Goal: Task Accomplishment & Management: Complete application form

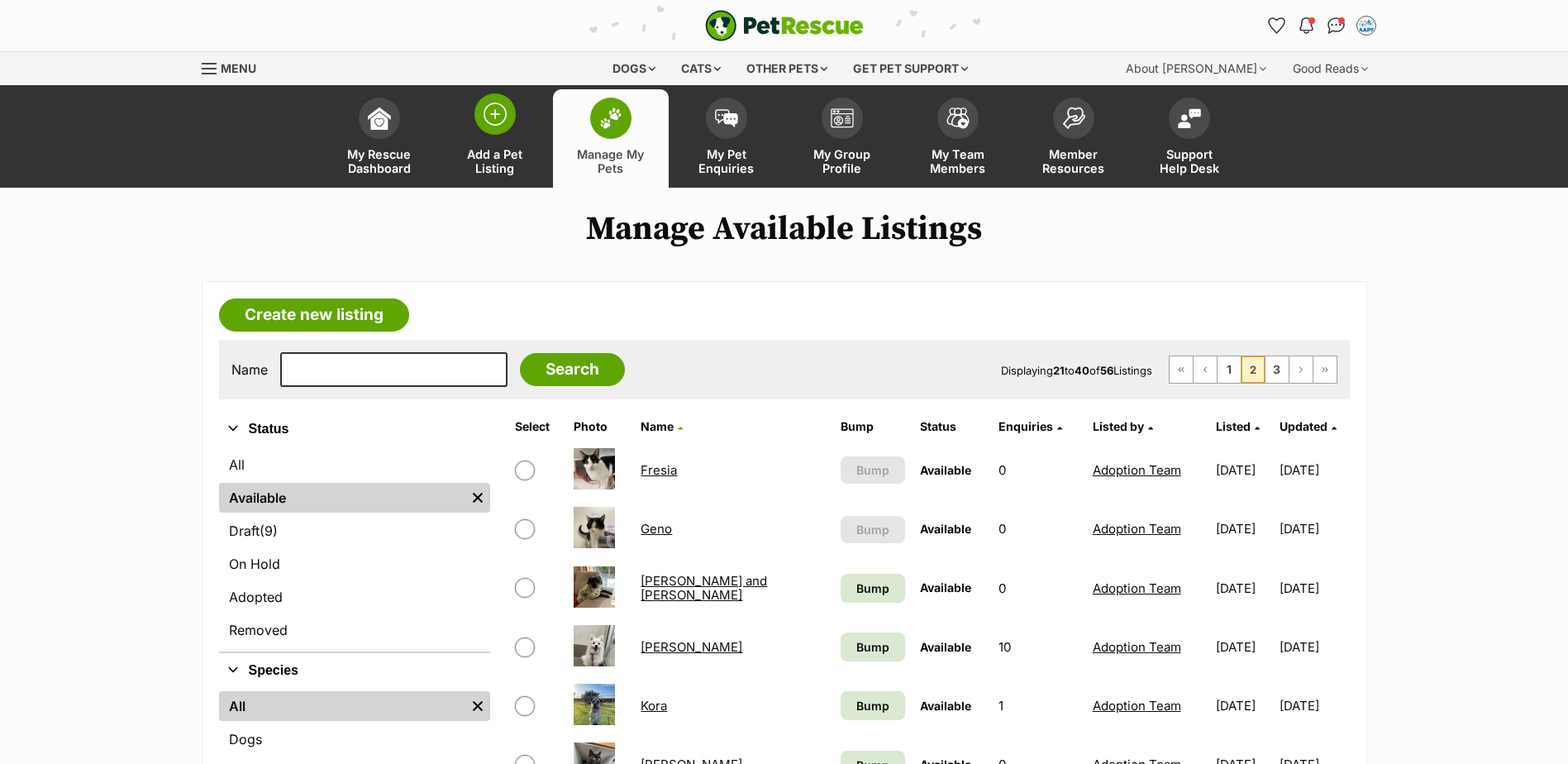
click at [493, 104] on img at bounding box center [495, 114] width 23 height 23
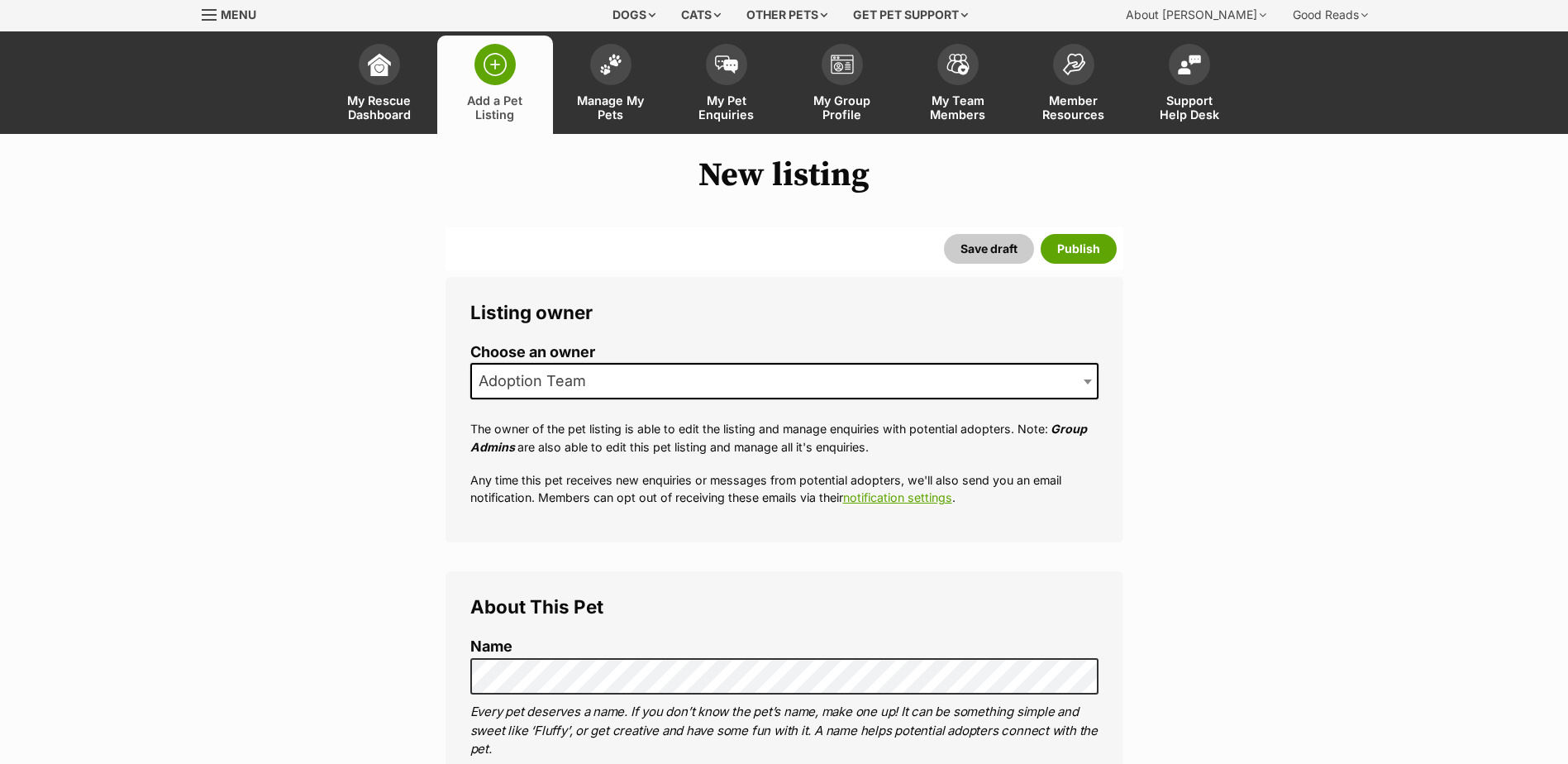
scroll to position [248, 0]
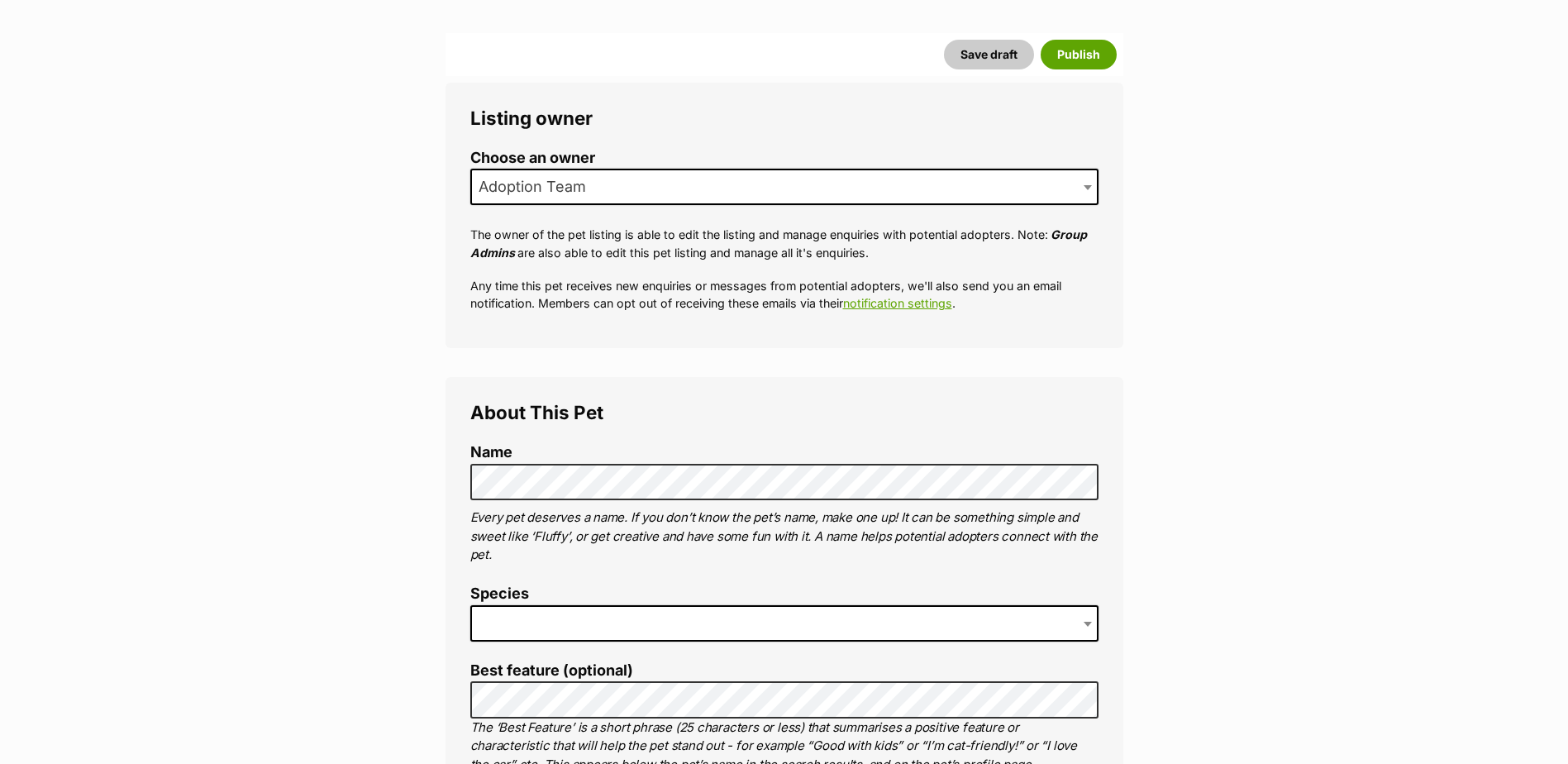
click at [551, 608] on span at bounding box center [784, 623] width 628 height 36
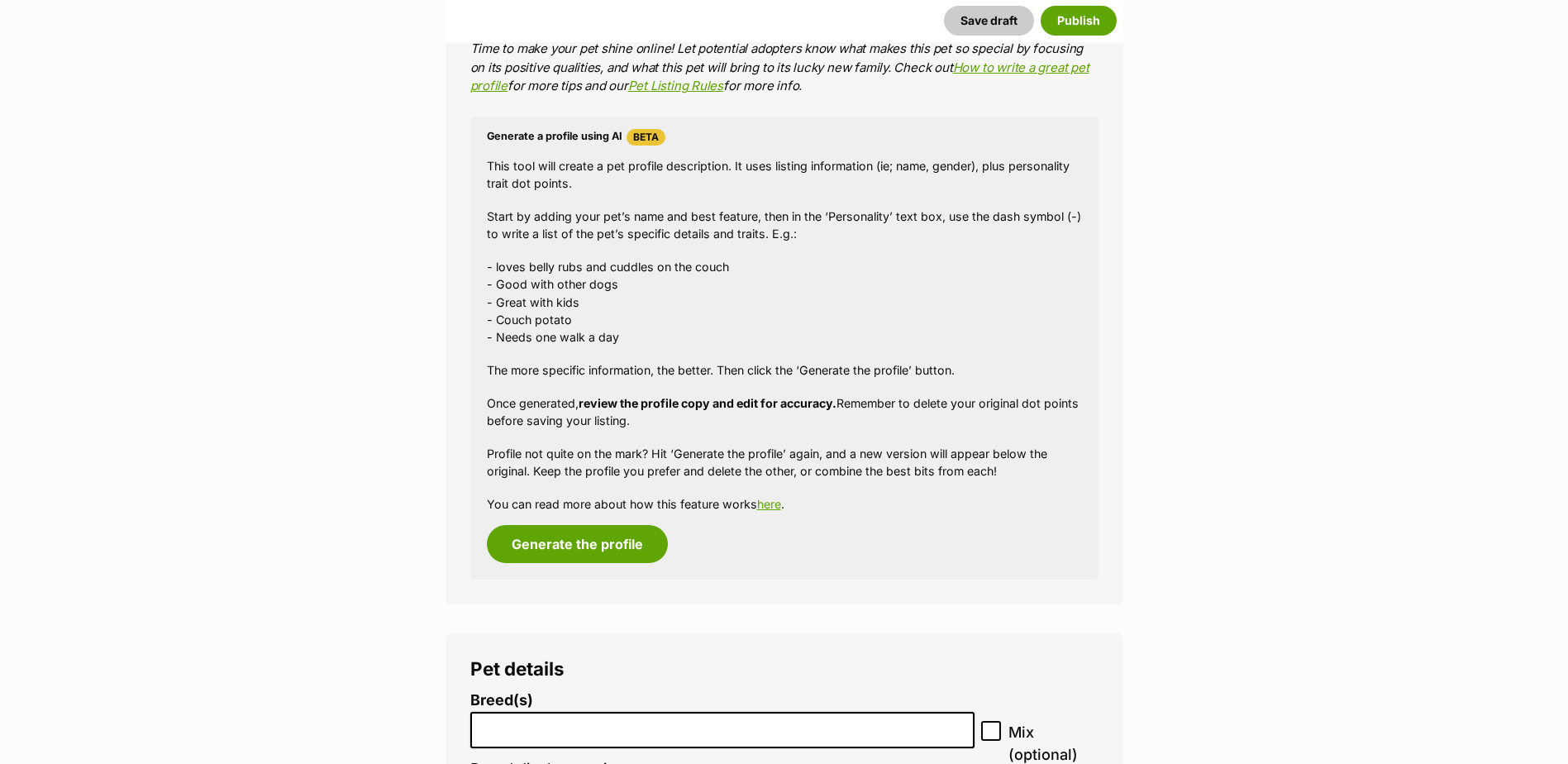
scroll to position [1653, 0]
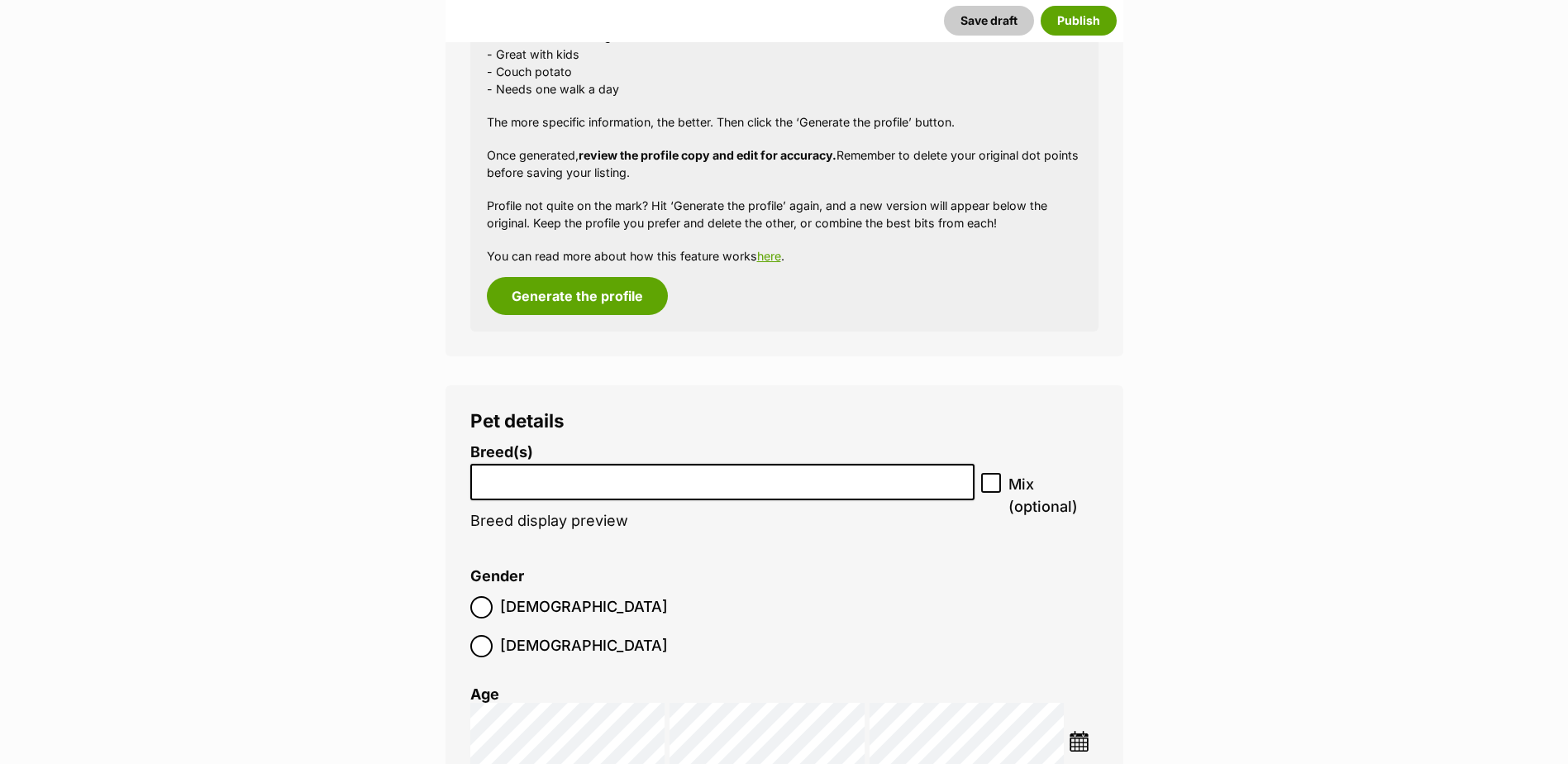
click at [515, 482] on input "search" at bounding box center [723, 478] width 494 height 18
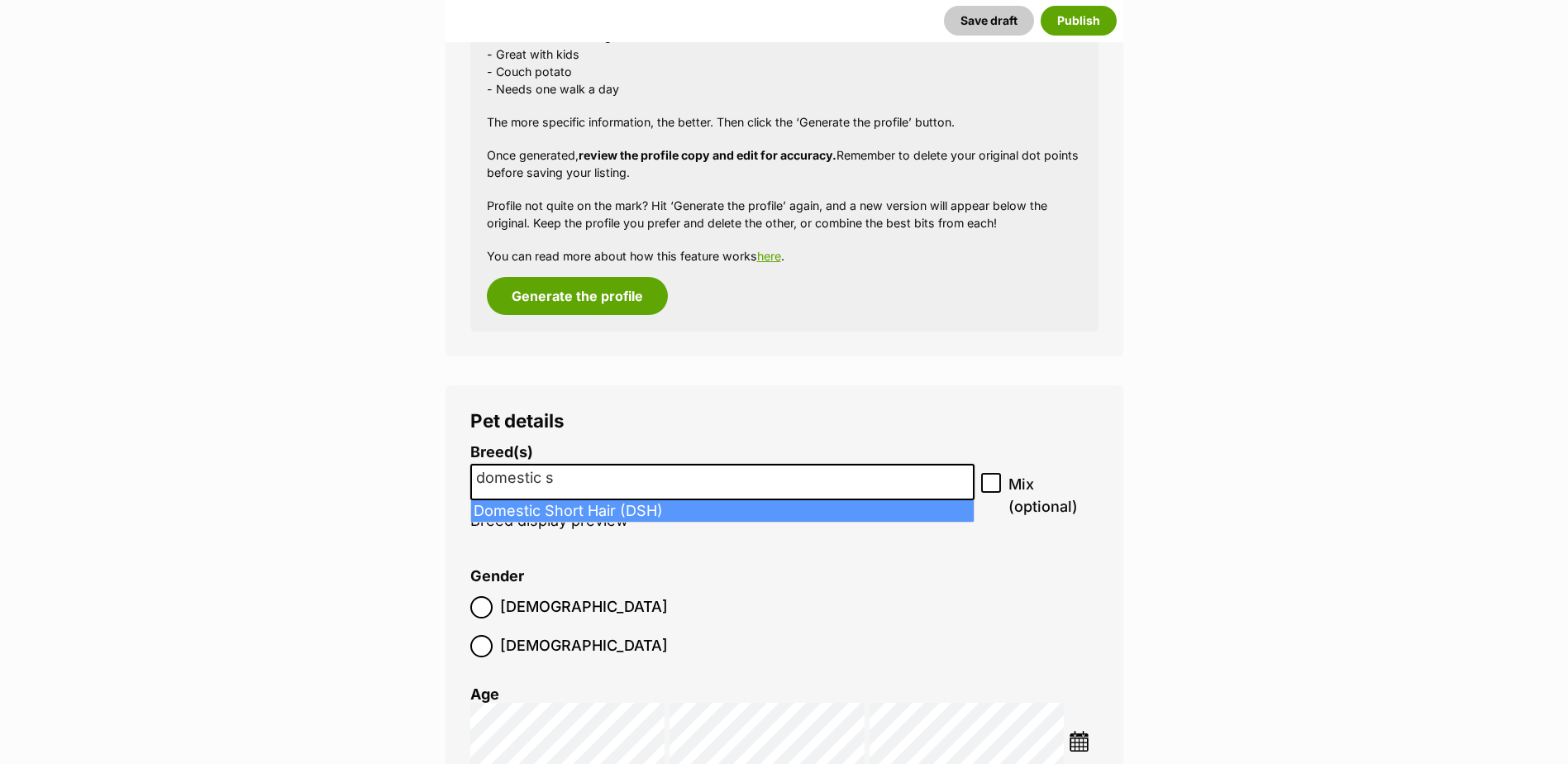
type input "domestic s"
select select "252102"
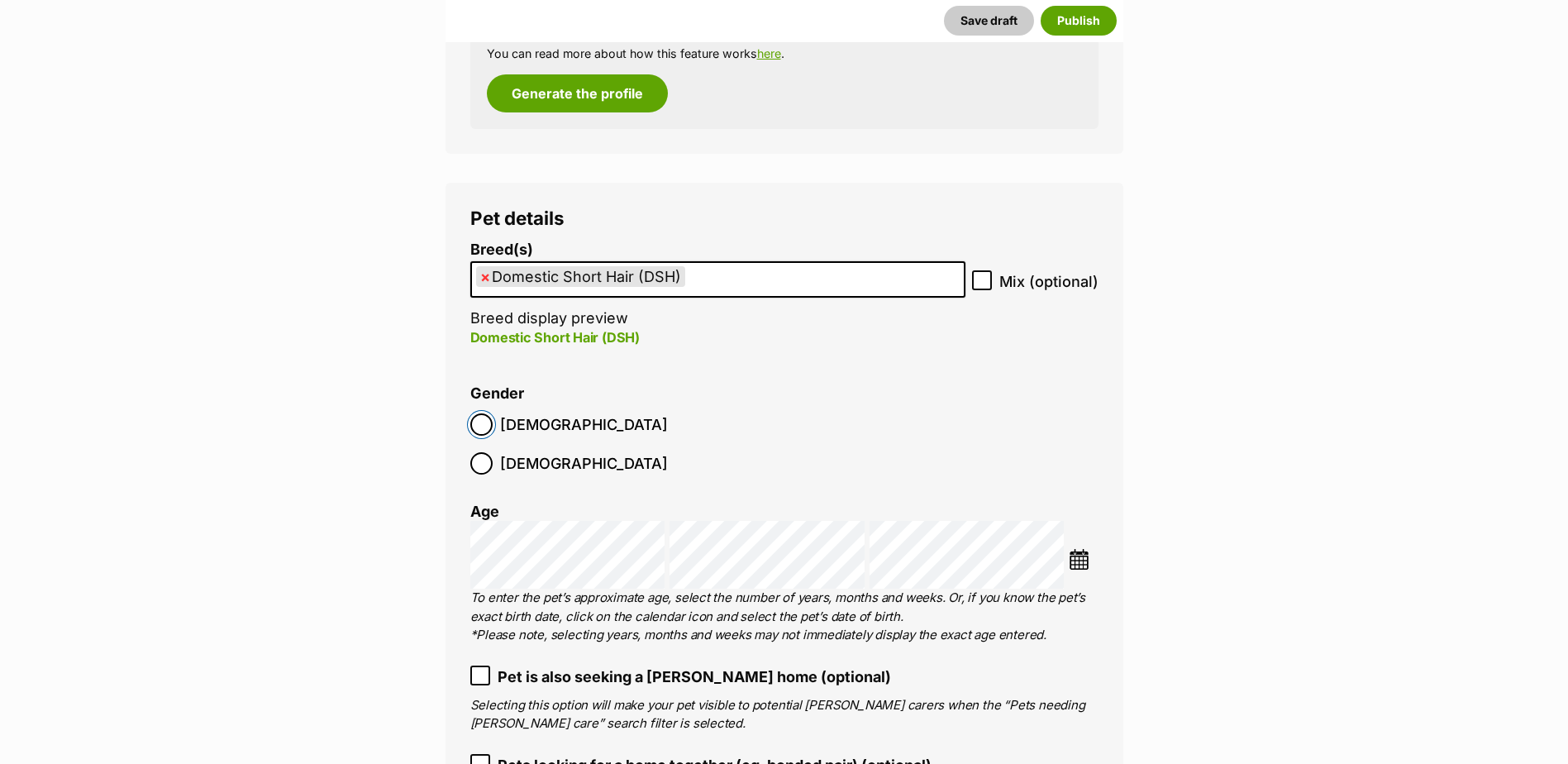
scroll to position [1902, 0]
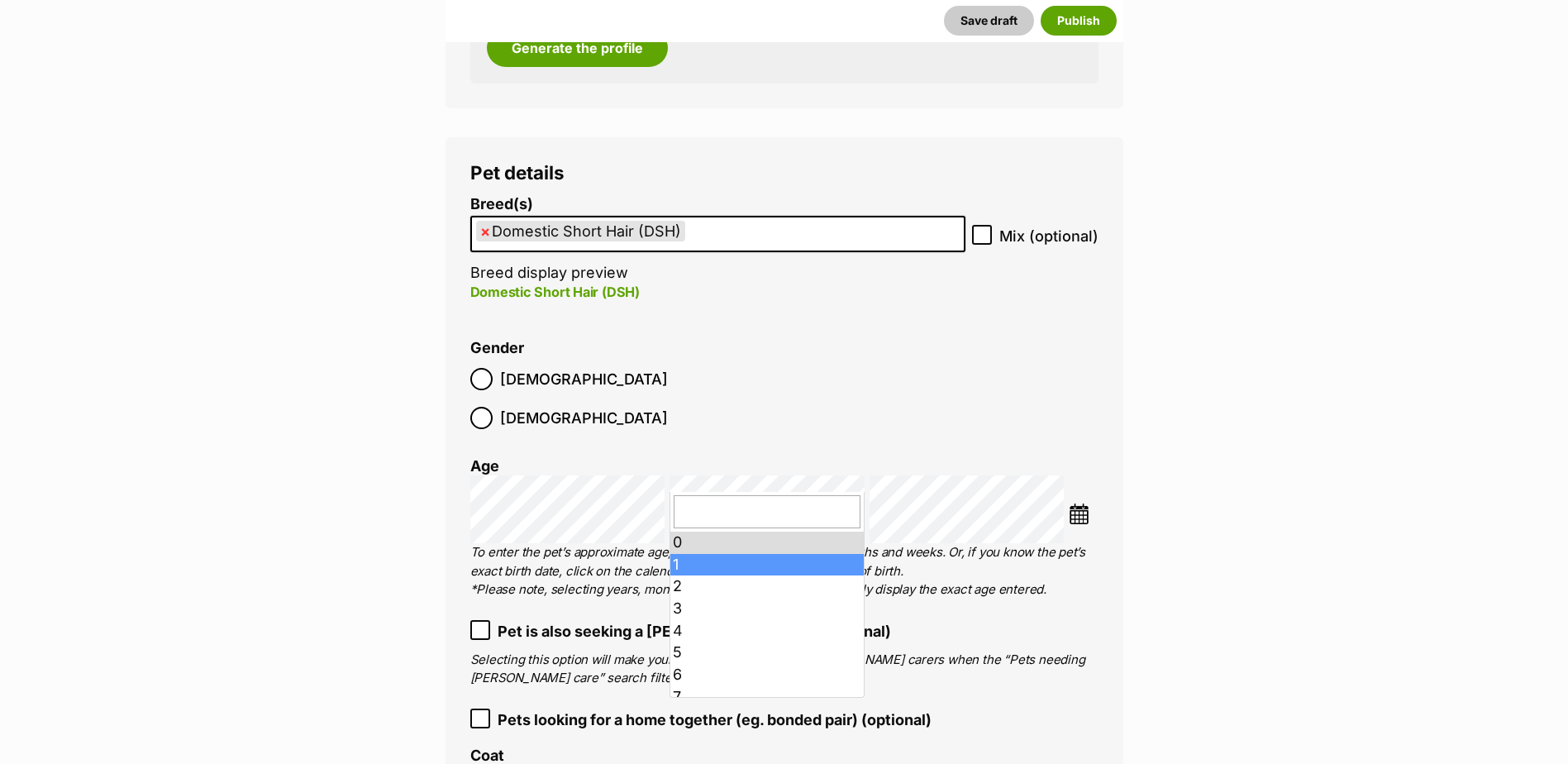
drag, startPoint x: 721, startPoint y: 568, endPoint x: 744, endPoint y: 552, distance: 28.0
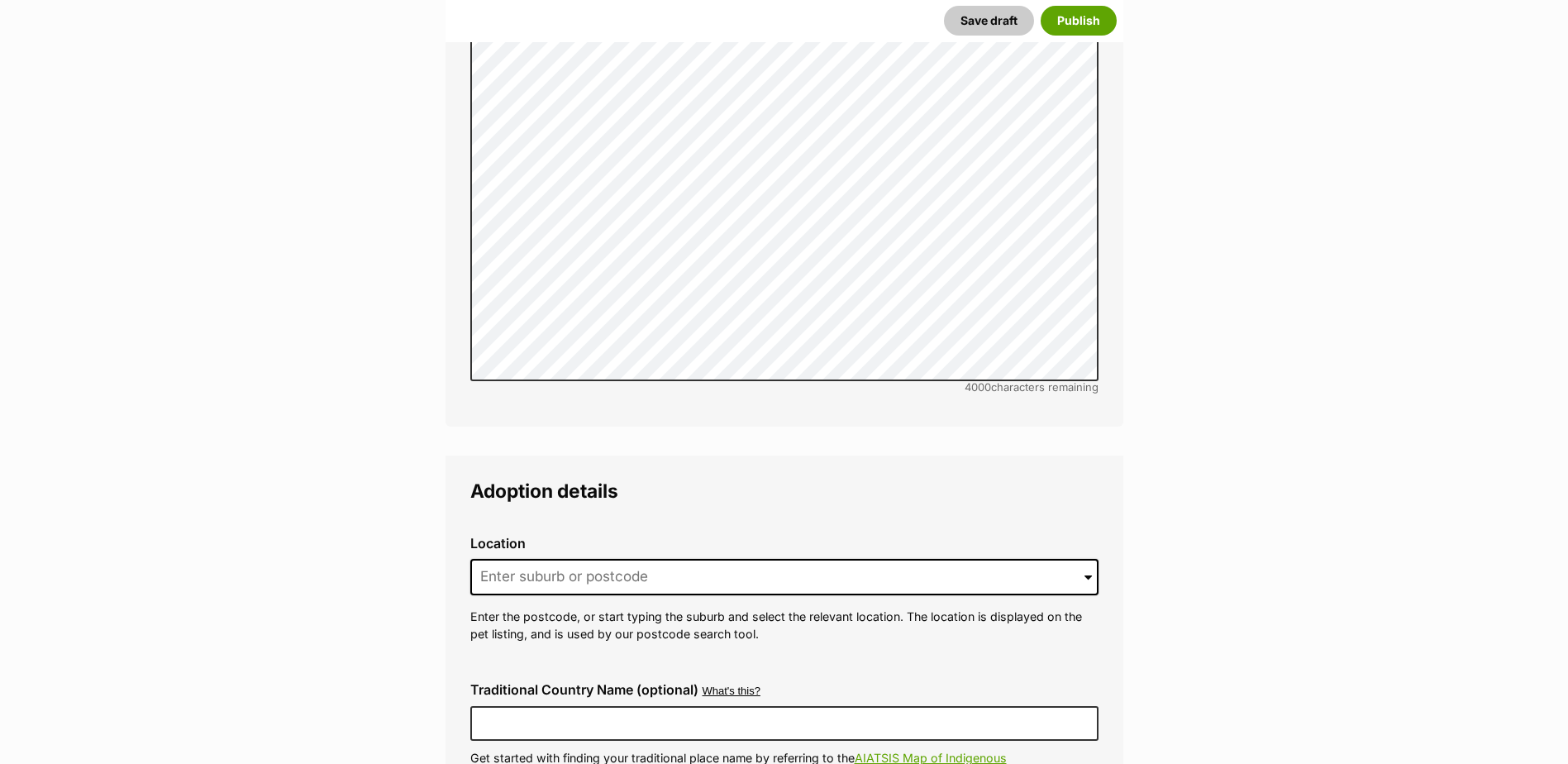
scroll to position [3721, 0]
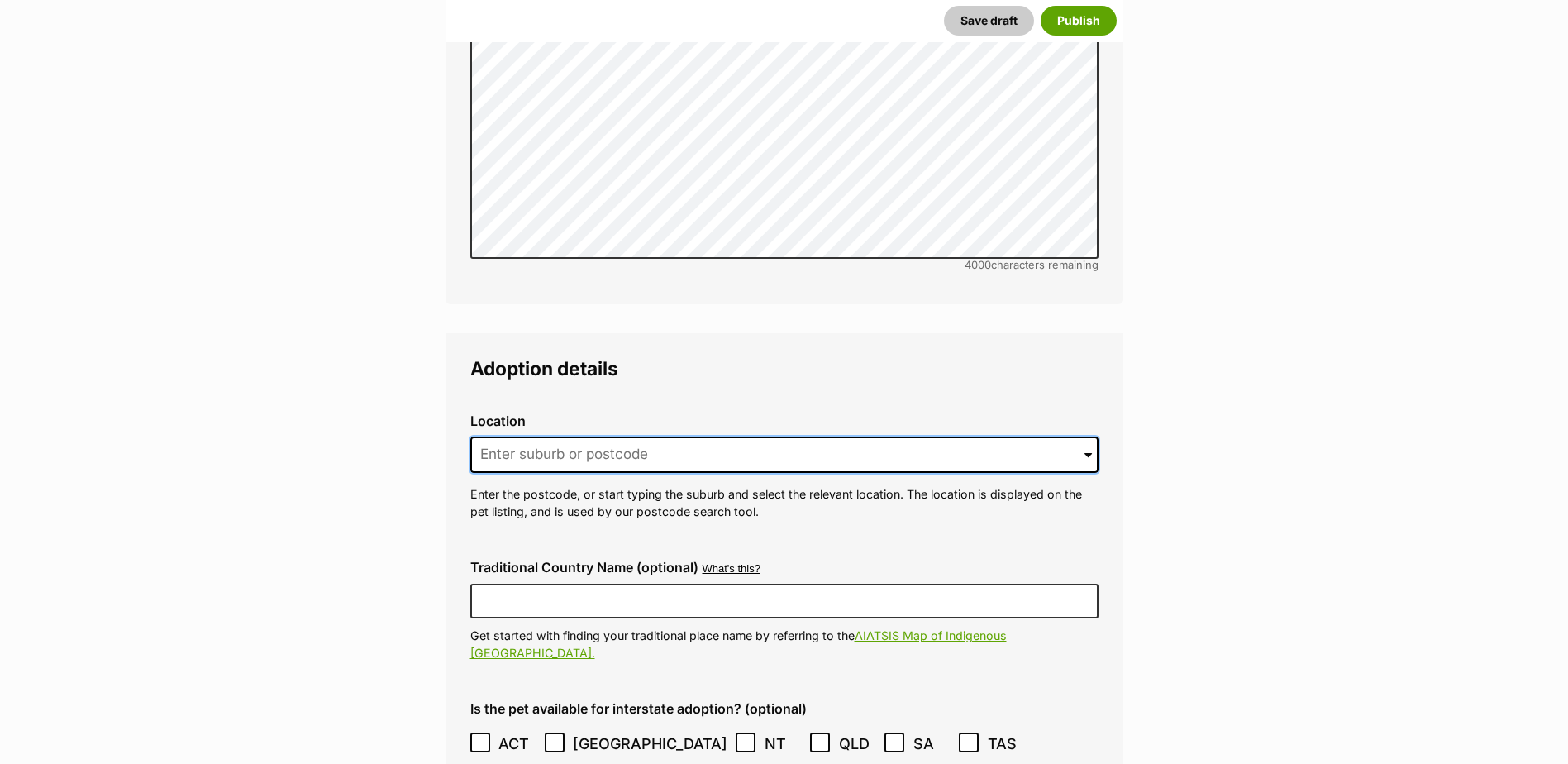
click at [545, 437] on input at bounding box center [784, 454] width 628 height 36
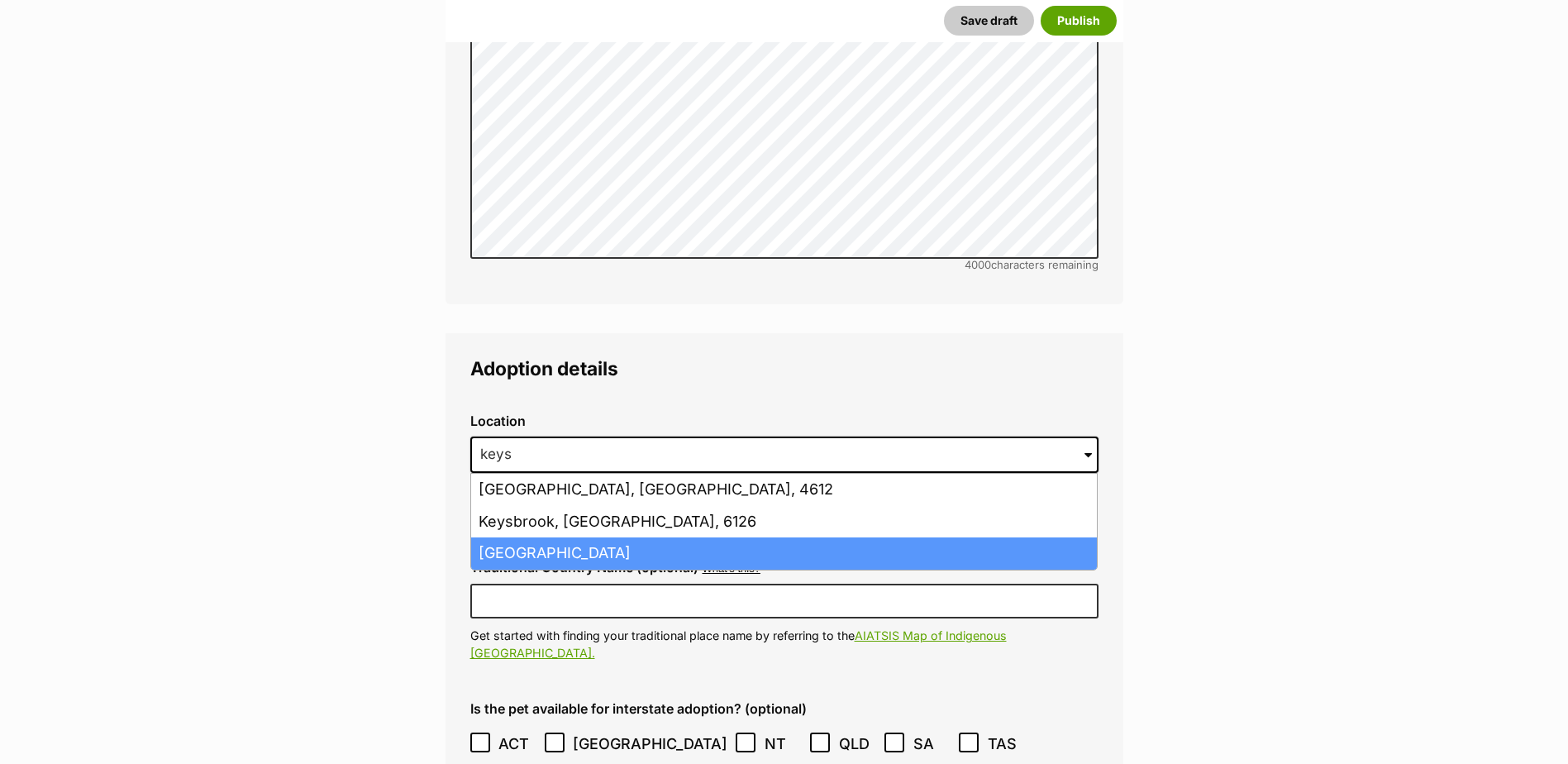
click at [588, 538] on li "Keysborough, Victoria, 3173" at bounding box center [784, 553] width 626 height 32
type input "Keysborough, Victoria, 3173"
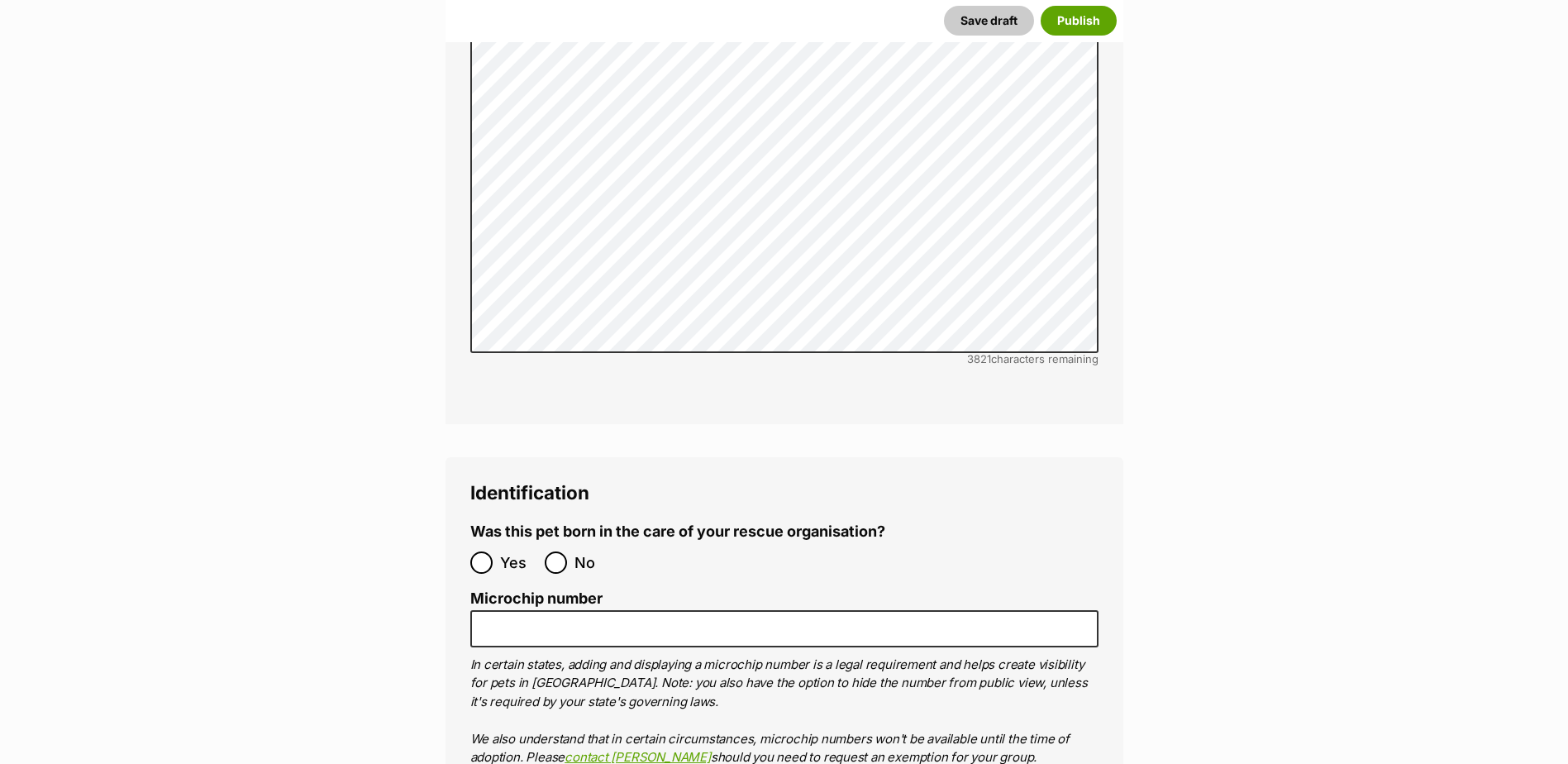
scroll to position [5375, 0]
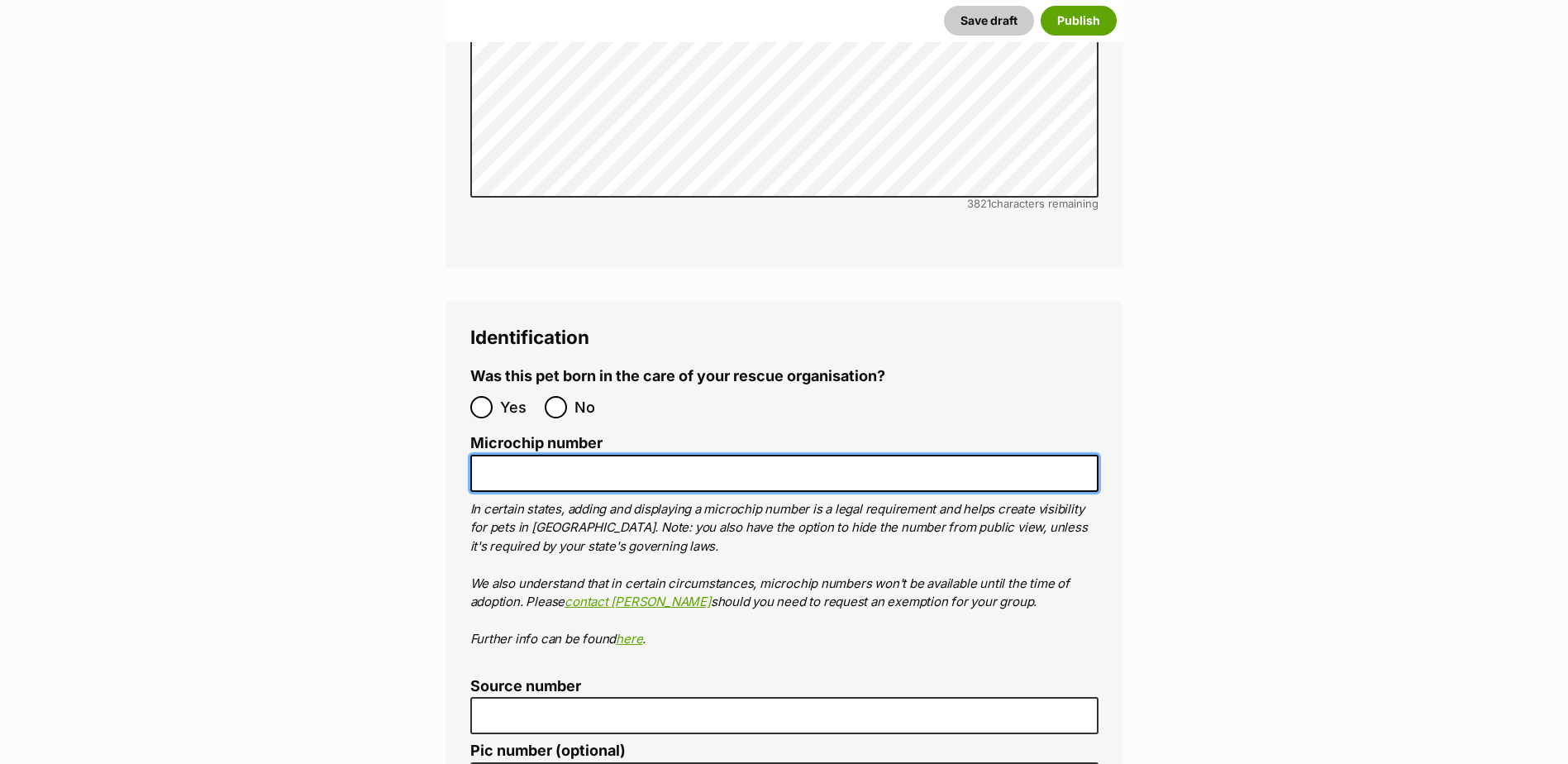
click at [494, 455] on input "Microchip number" at bounding box center [784, 474] width 628 height 37
paste input "956000018844173"
type input "956000018844173"
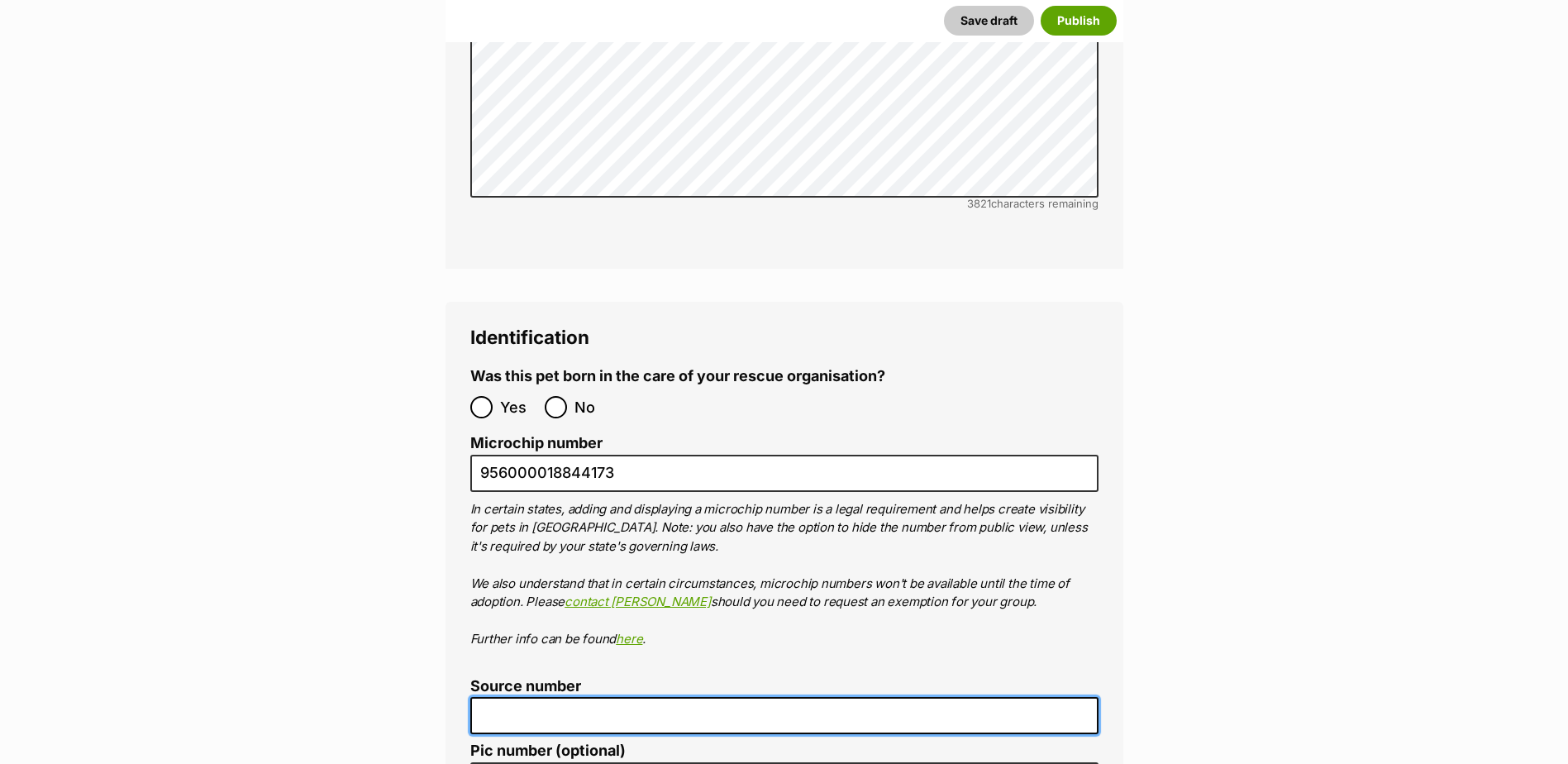
click at [509, 697] on input "Source number" at bounding box center [784, 716] width 628 height 37
paste input "Br100702"
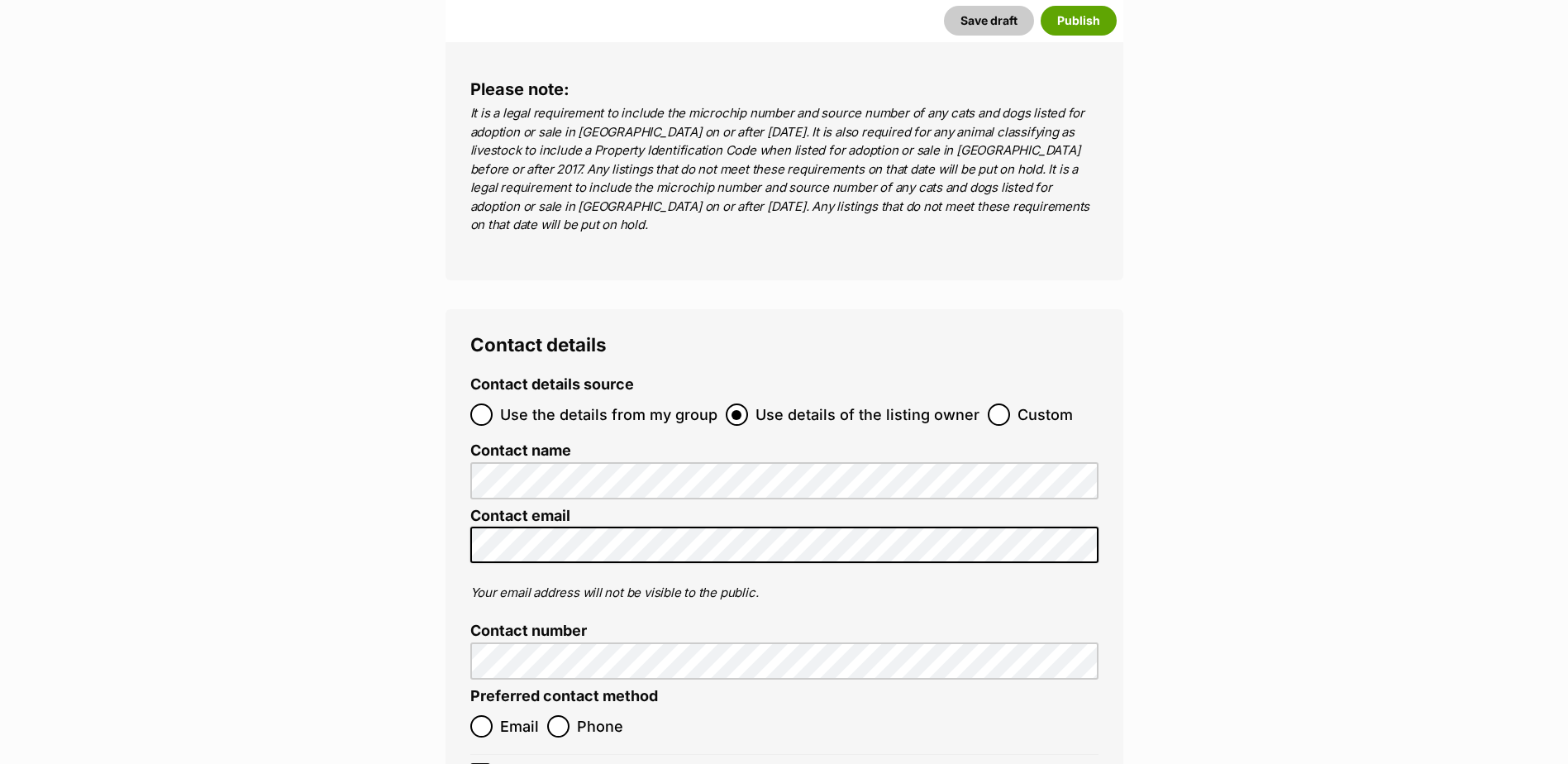
scroll to position [6367, 0]
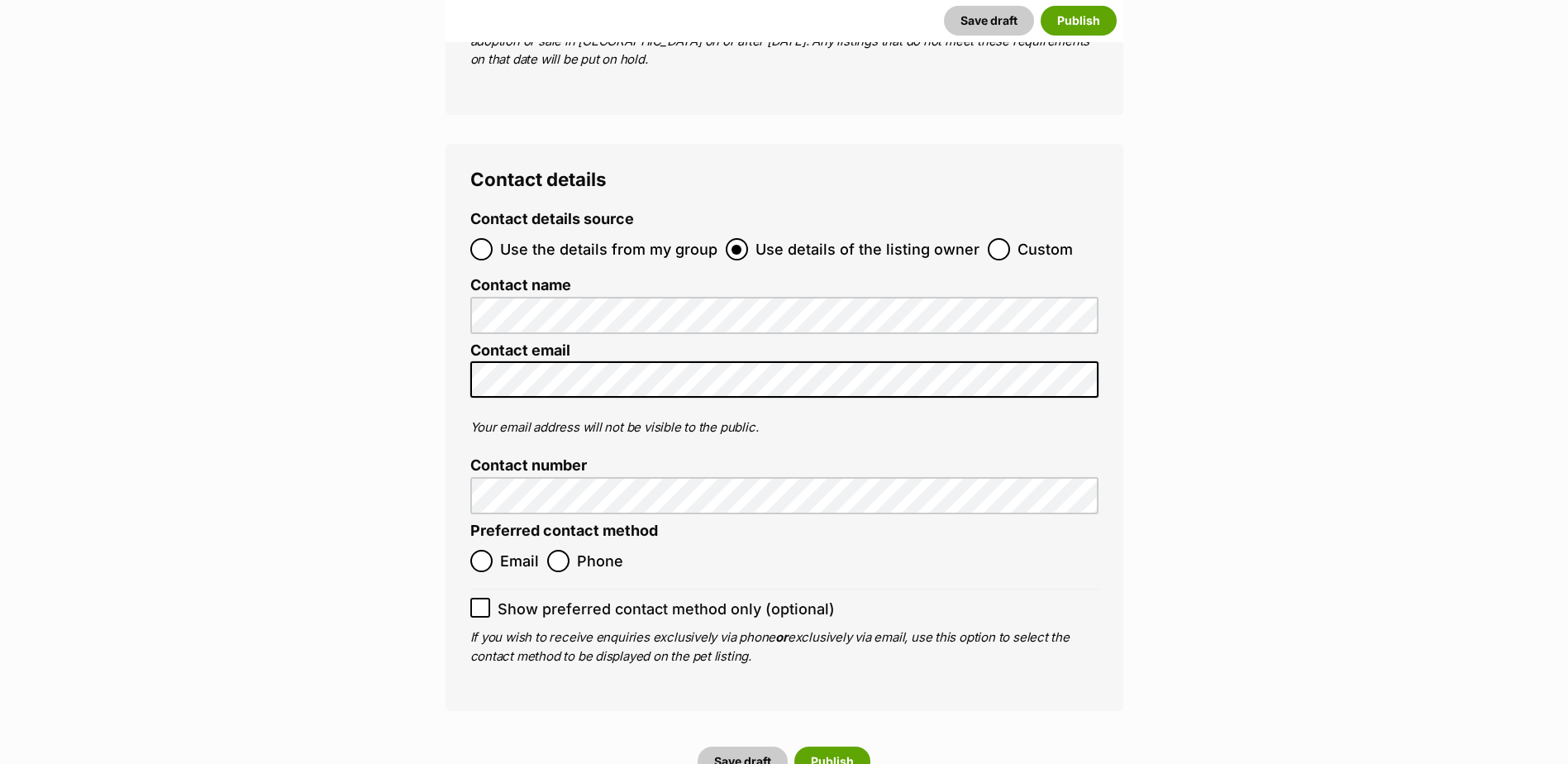
type input "Br100702"
drag, startPoint x: 483, startPoint y: 411, endPoint x: 545, endPoint y: 420, distance: 62.6
click at [483, 550] on input "Email" at bounding box center [481, 561] width 22 height 22
radio input "true"
click at [851, 746] on button "Publish" at bounding box center [832, 761] width 76 height 30
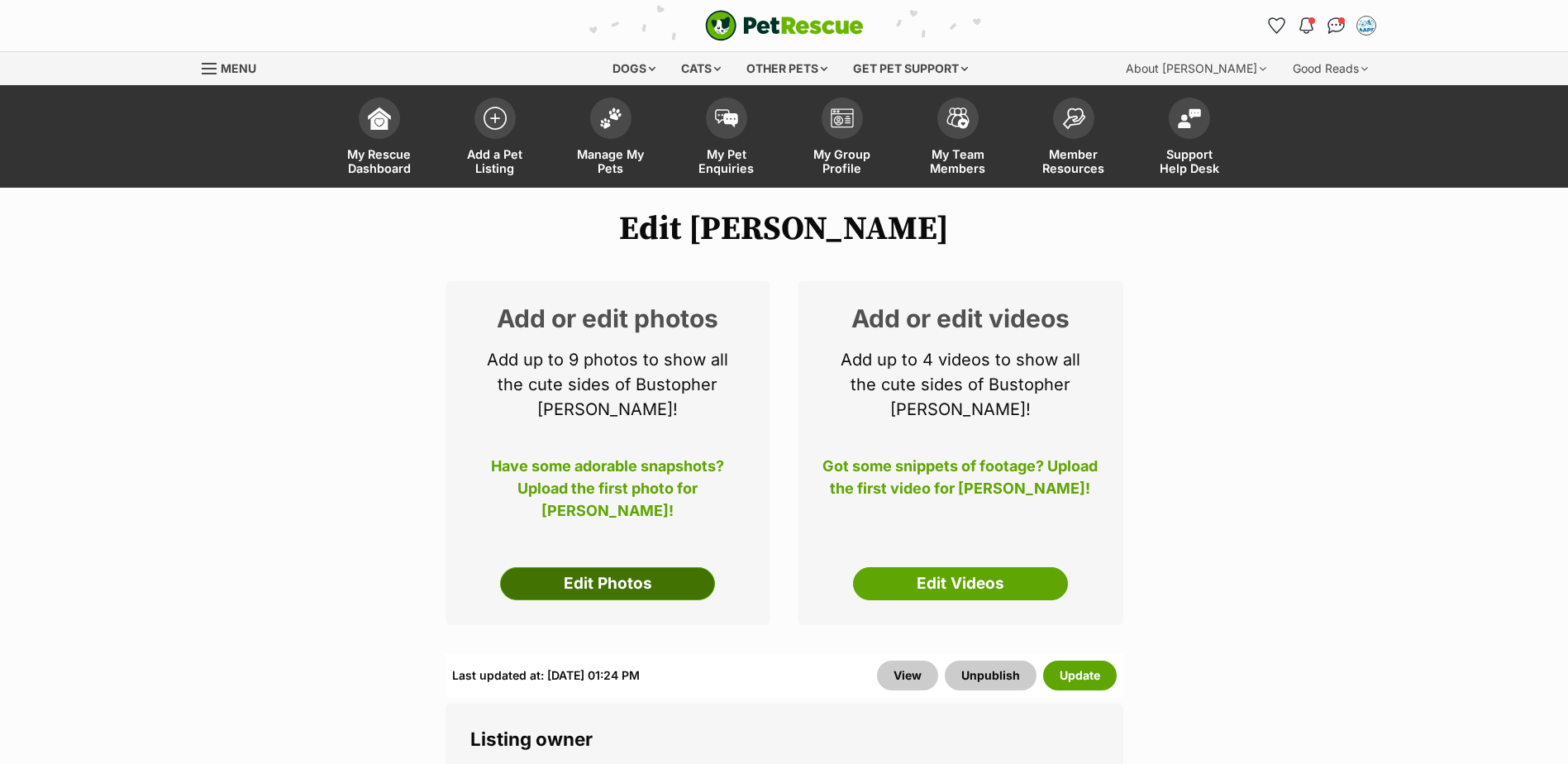
click at [588, 568] on link "Edit Photos" at bounding box center [607, 584] width 215 height 33
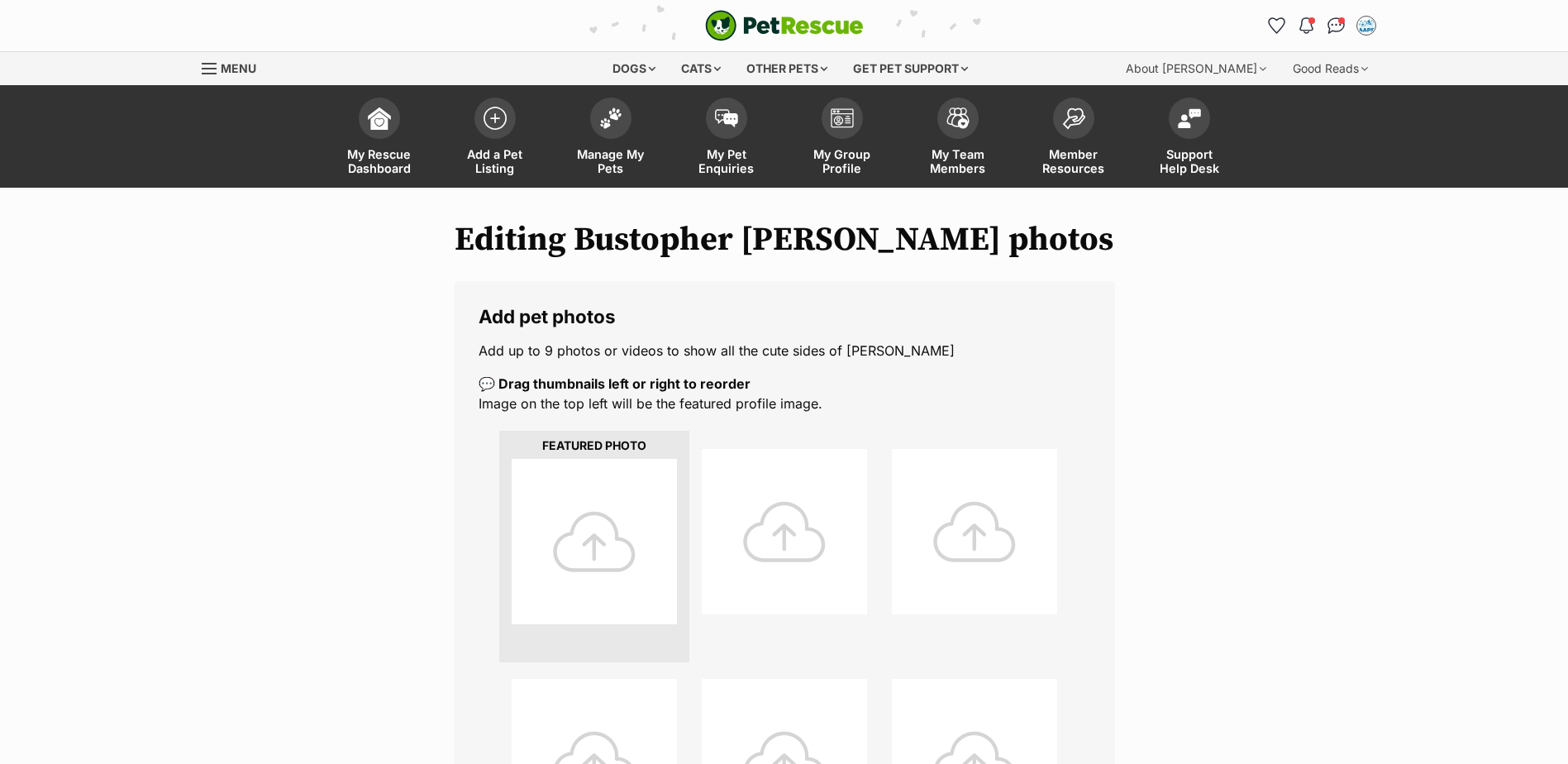
click at [588, 552] on div at bounding box center [595, 541] width 166 height 166
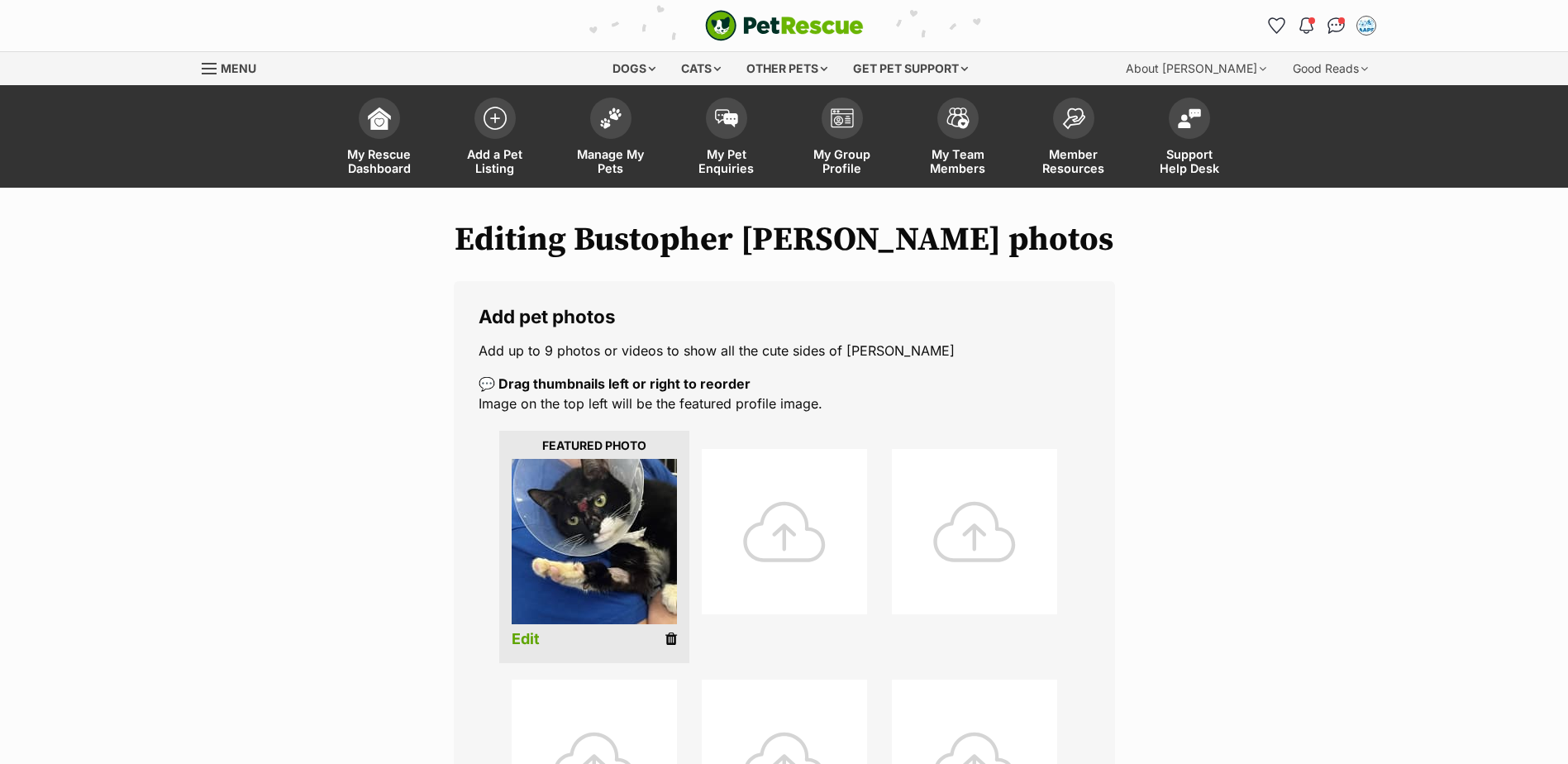
drag, startPoint x: 669, startPoint y: 643, endPoint x: 872, endPoint y: 46, distance: 630.6
click at [669, 643] on icon at bounding box center [671, 639] width 11 height 15
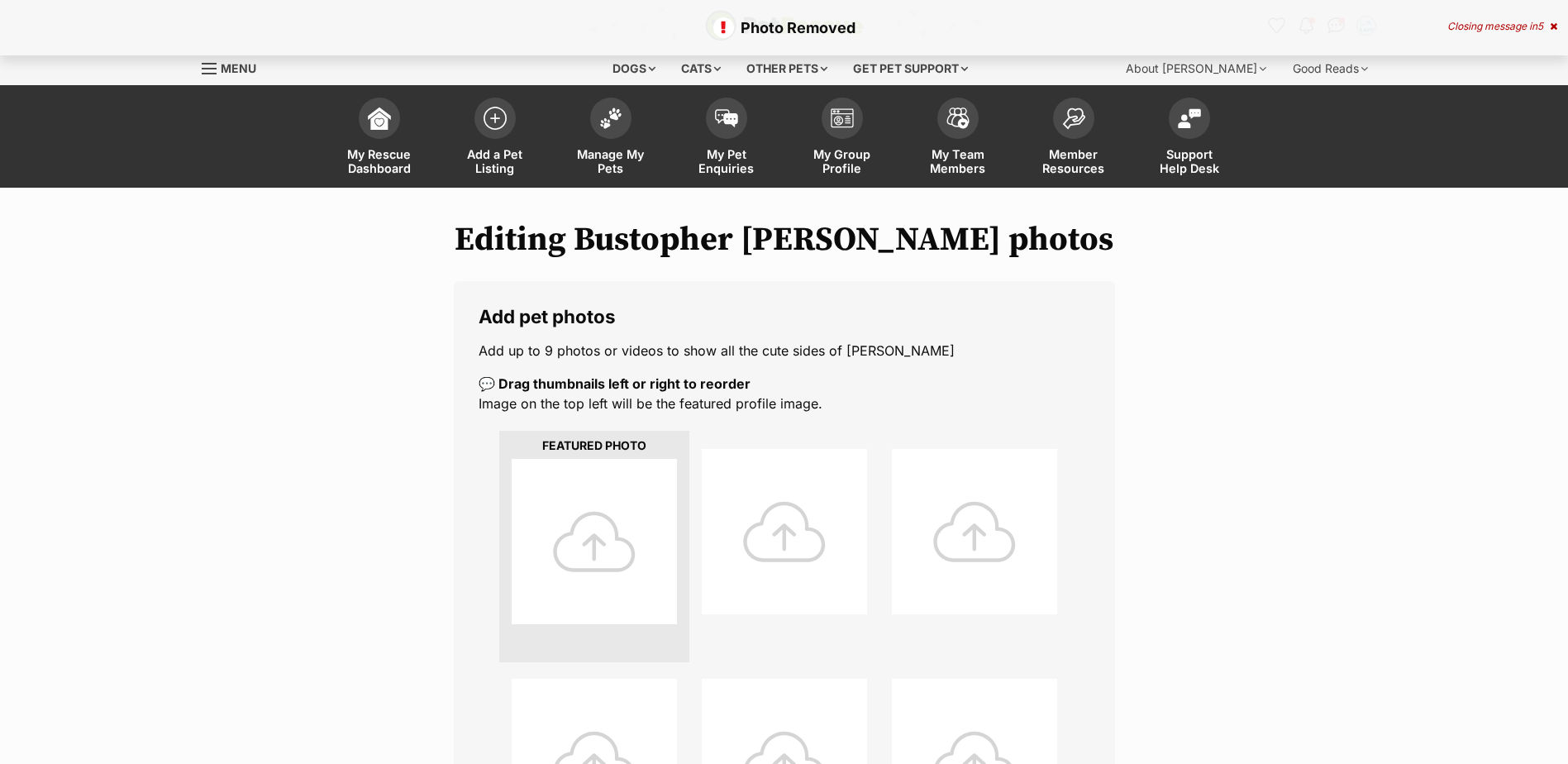
click at [593, 542] on div at bounding box center [595, 541] width 166 height 166
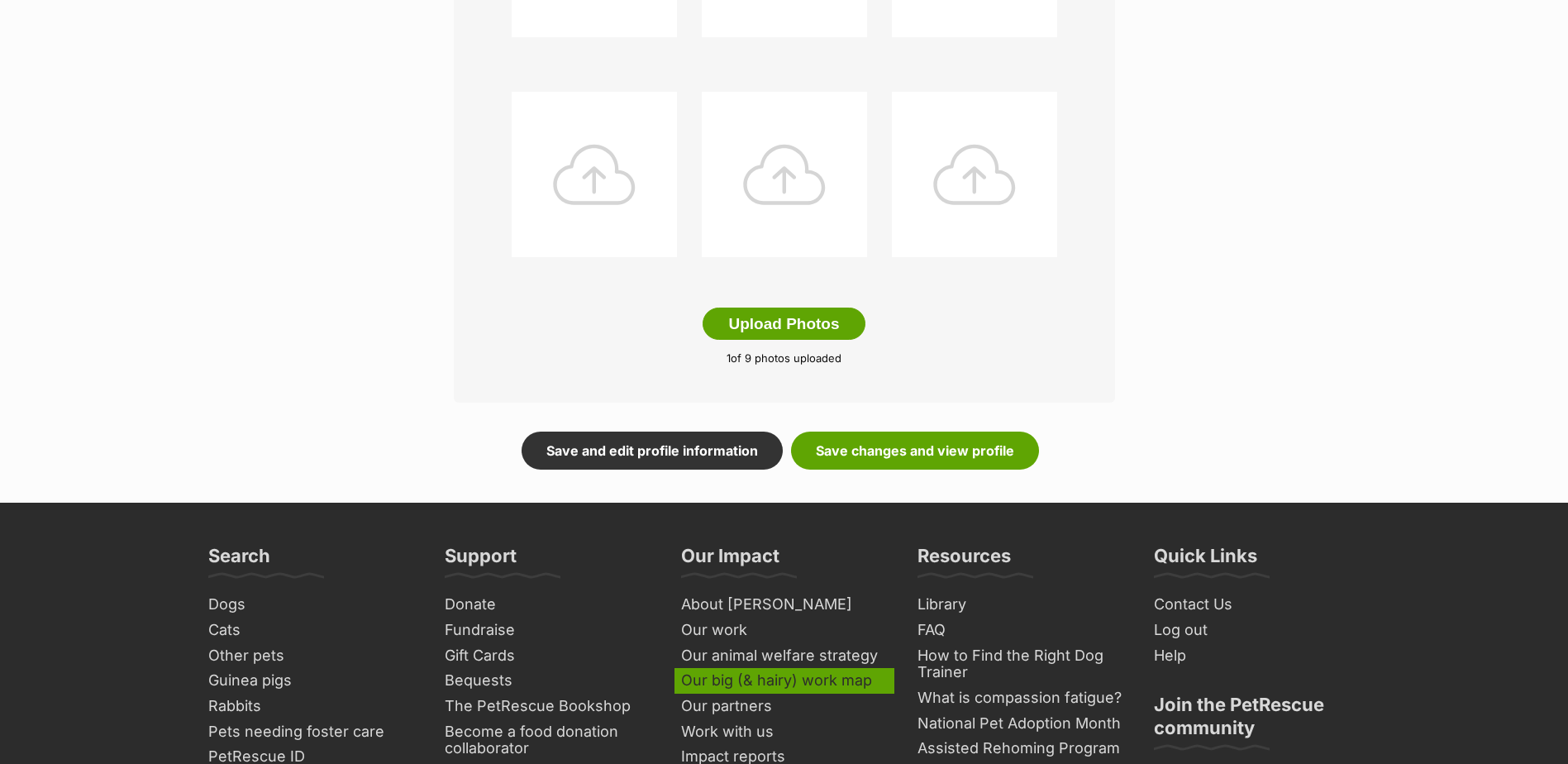
scroll to position [992, 0]
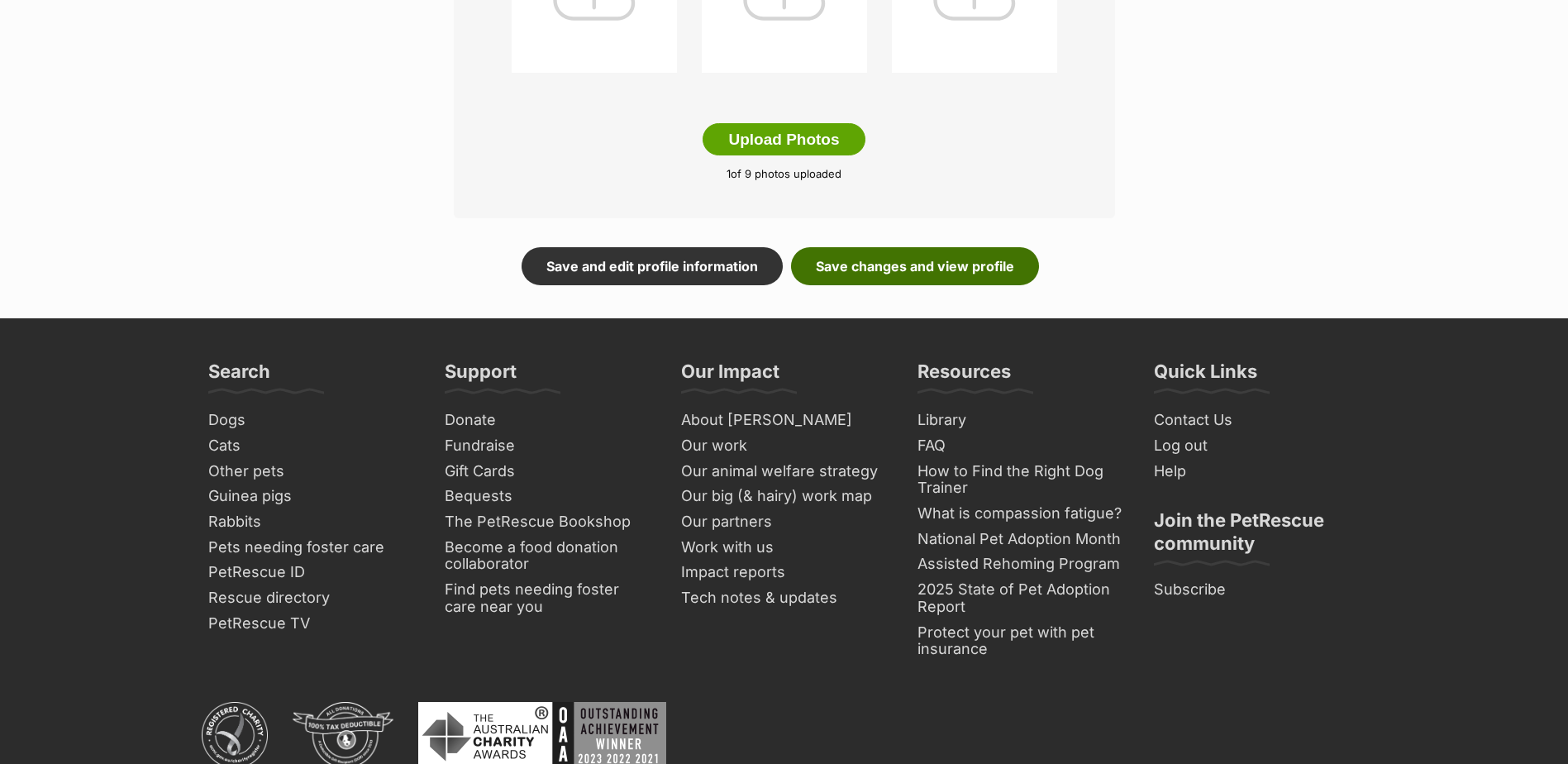
click at [923, 262] on link "Save changes and view profile" at bounding box center [915, 266] width 248 height 38
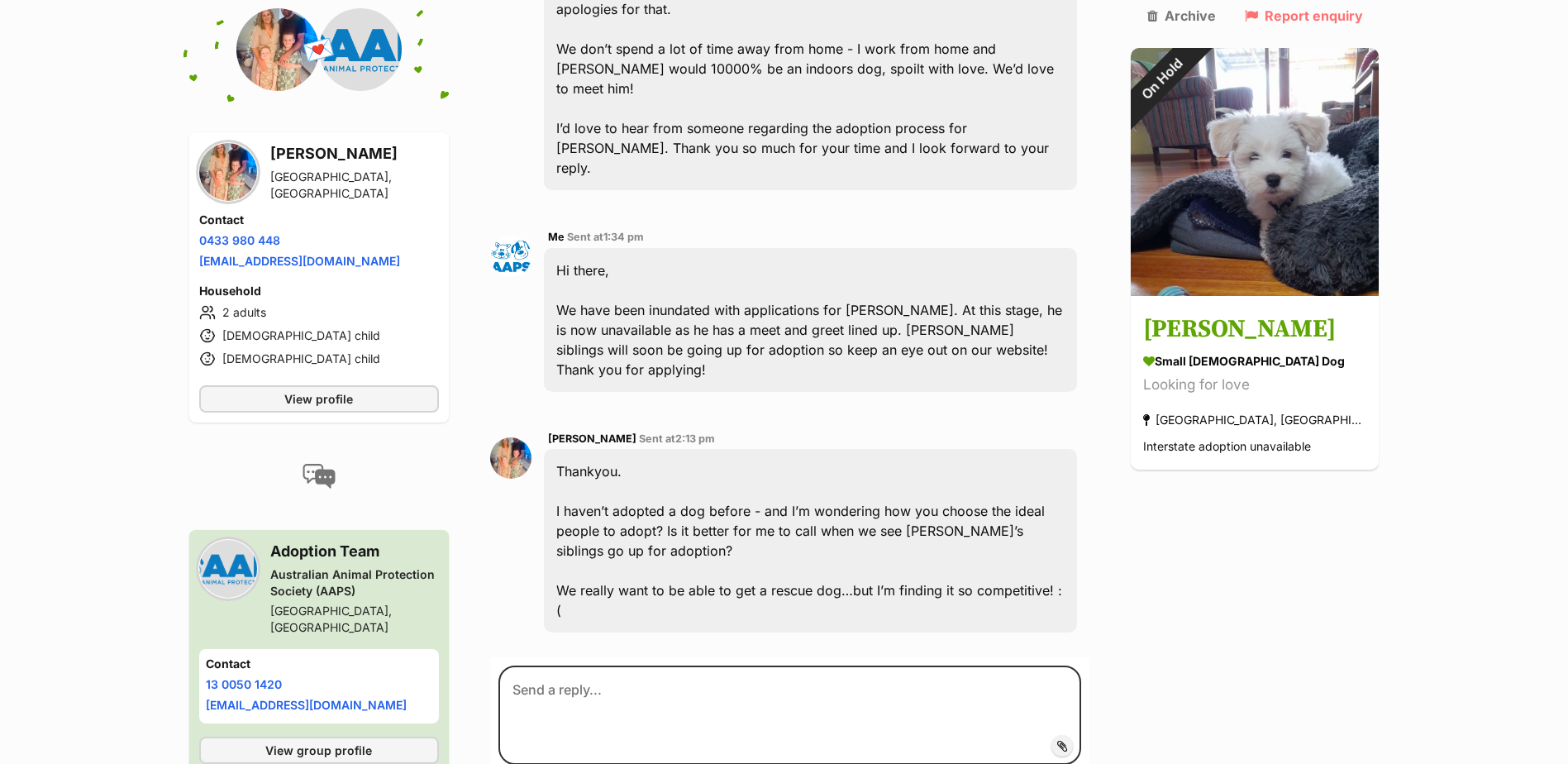
scroll to position [746, 0]
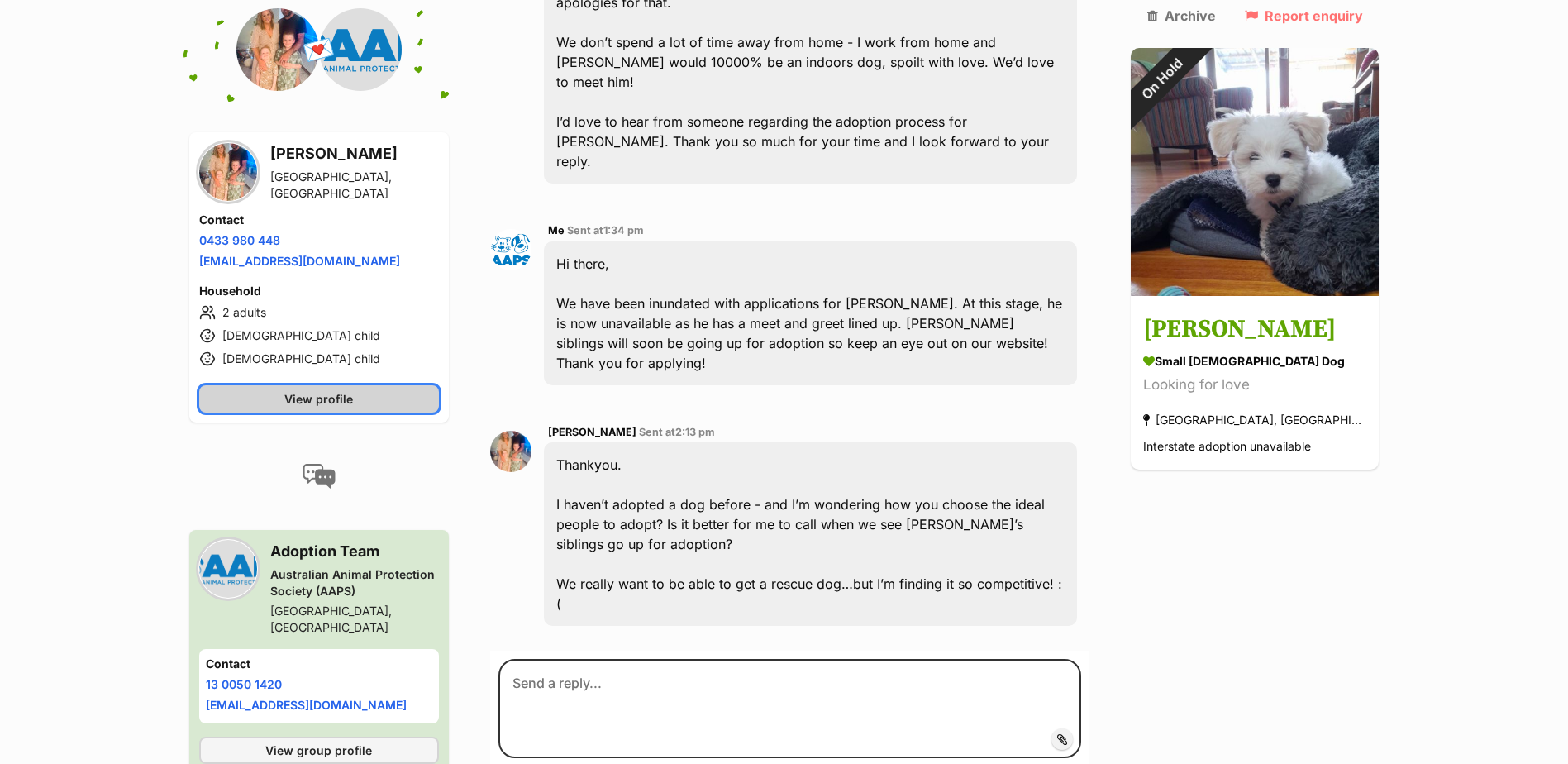
click at [303, 390] on span "View profile" at bounding box center [318, 399] width 68 height 18
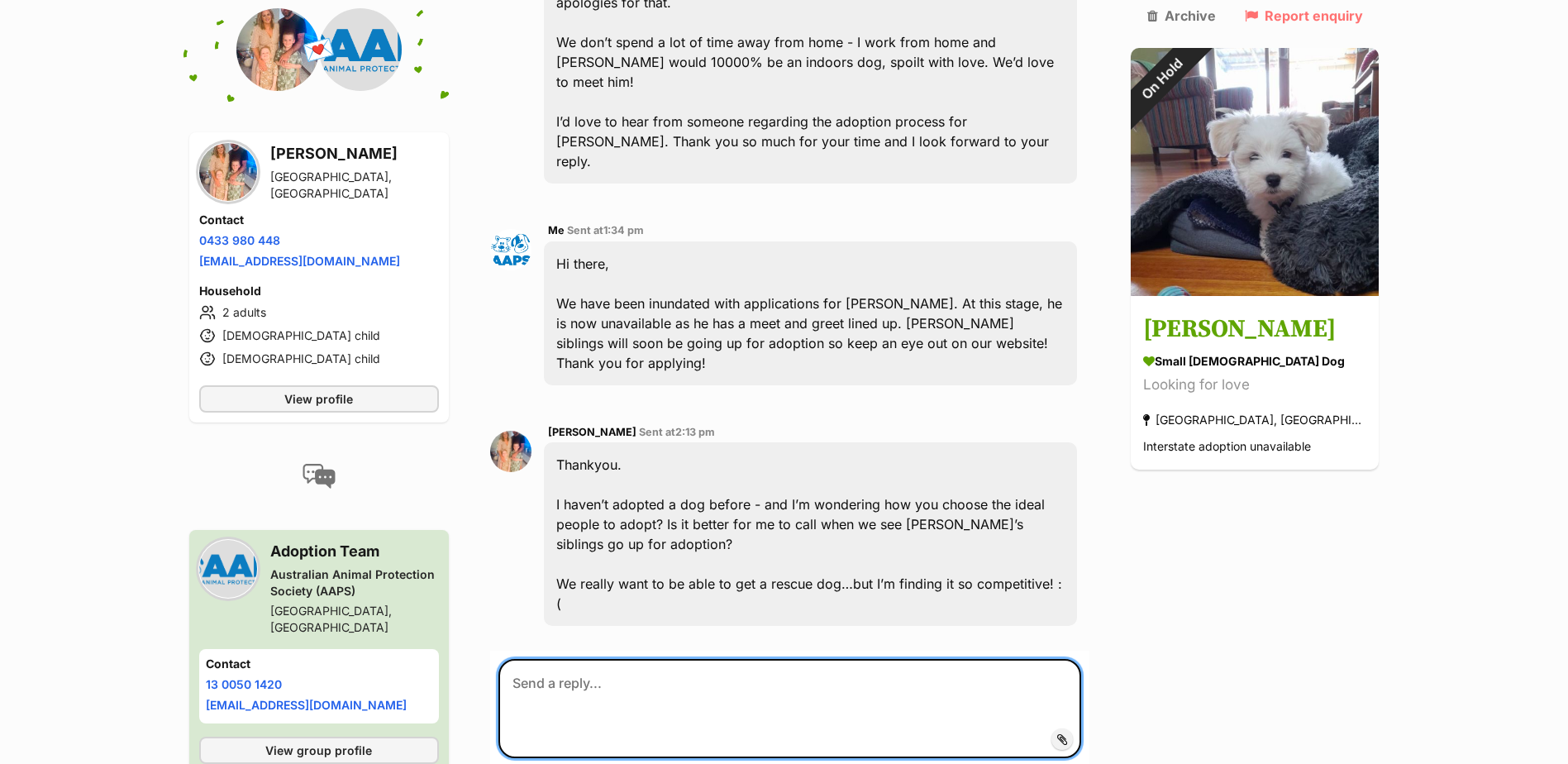
click at [589, 659] on textarea at bounding box center [790, 708] width 584 height 99
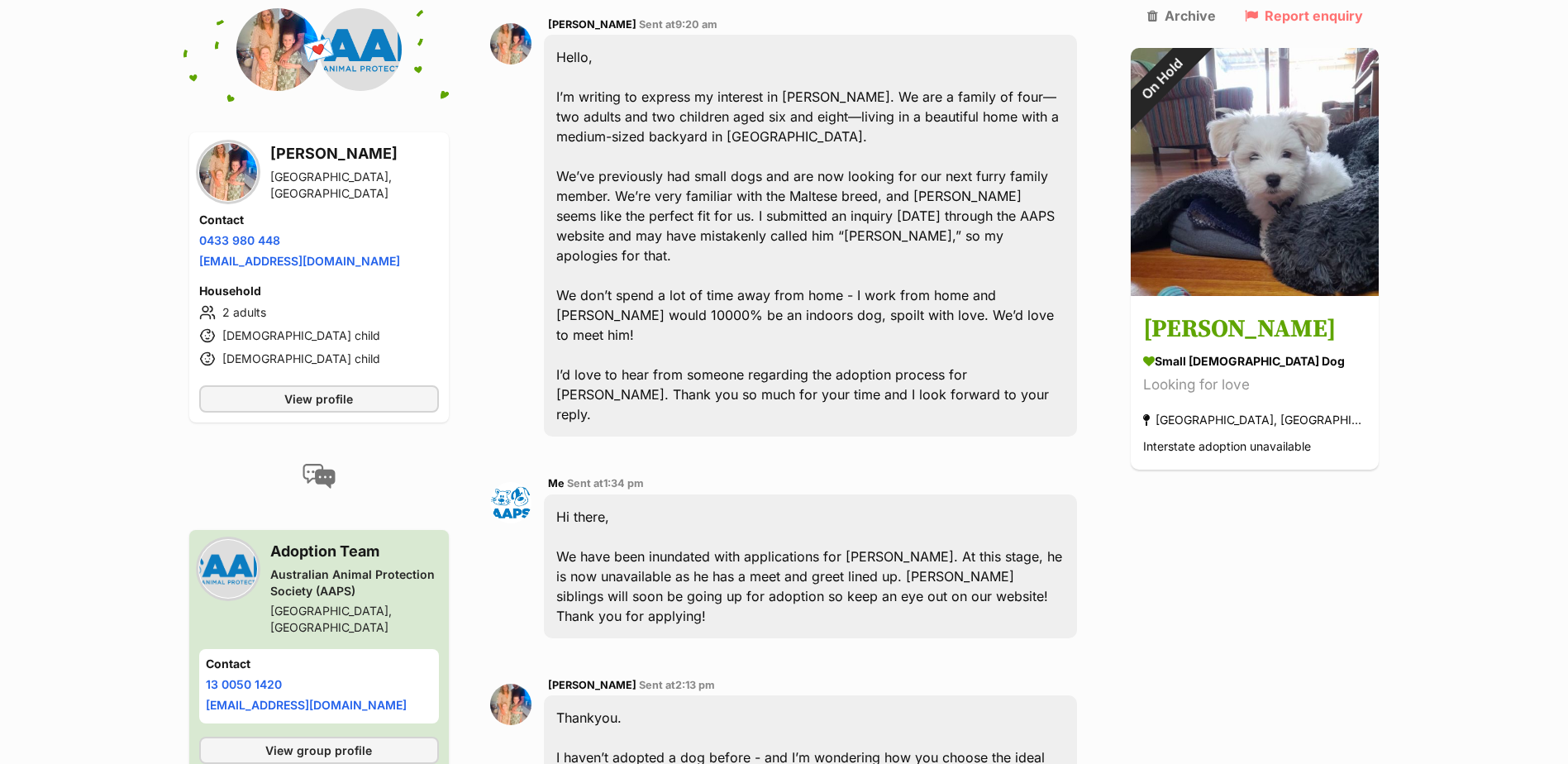
scroll to position [581, 0]
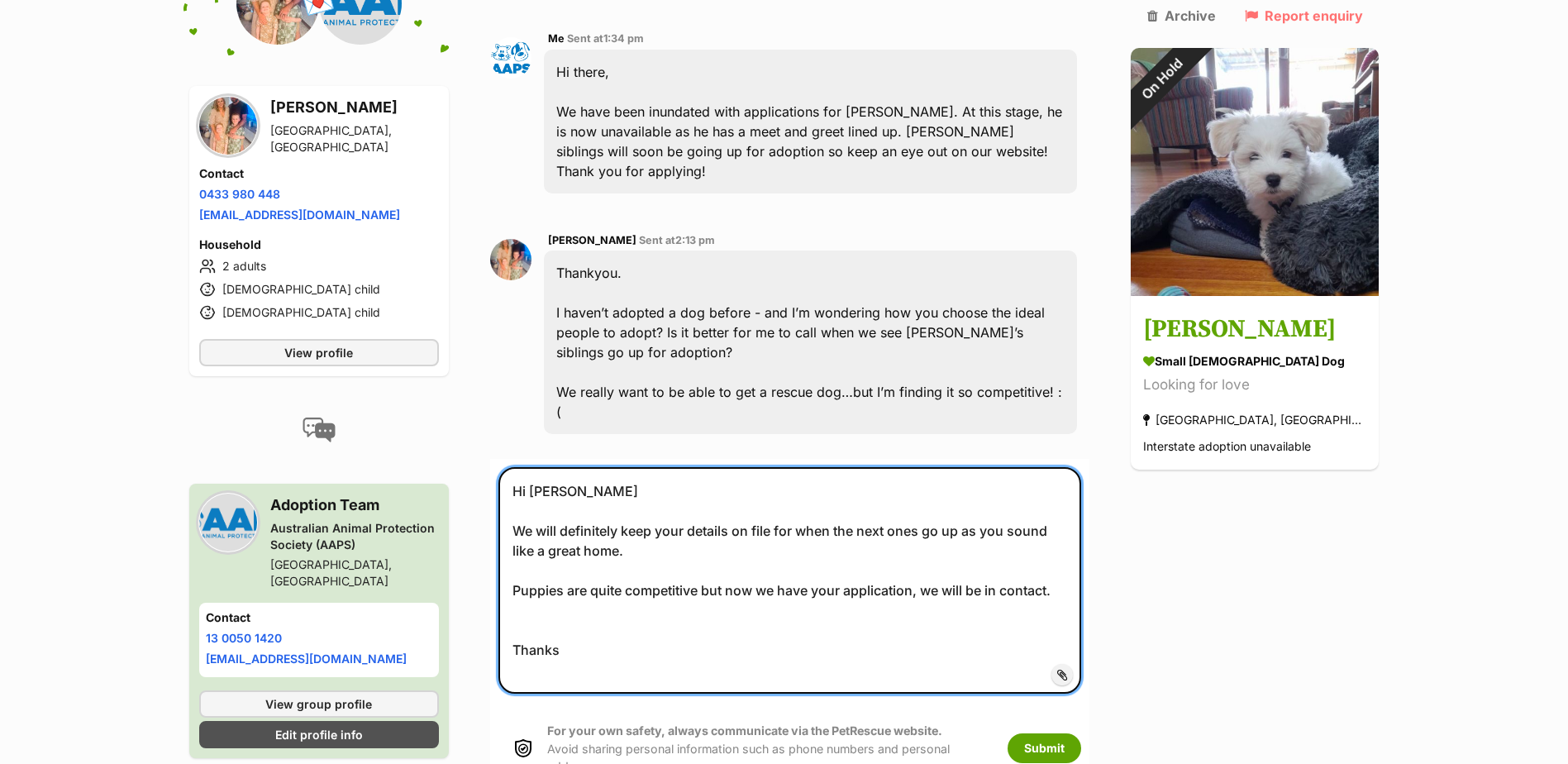
scroll to position [939, 0]
type textarea "Hi Georgie We will definitely keep your details on file for when the next ones …"
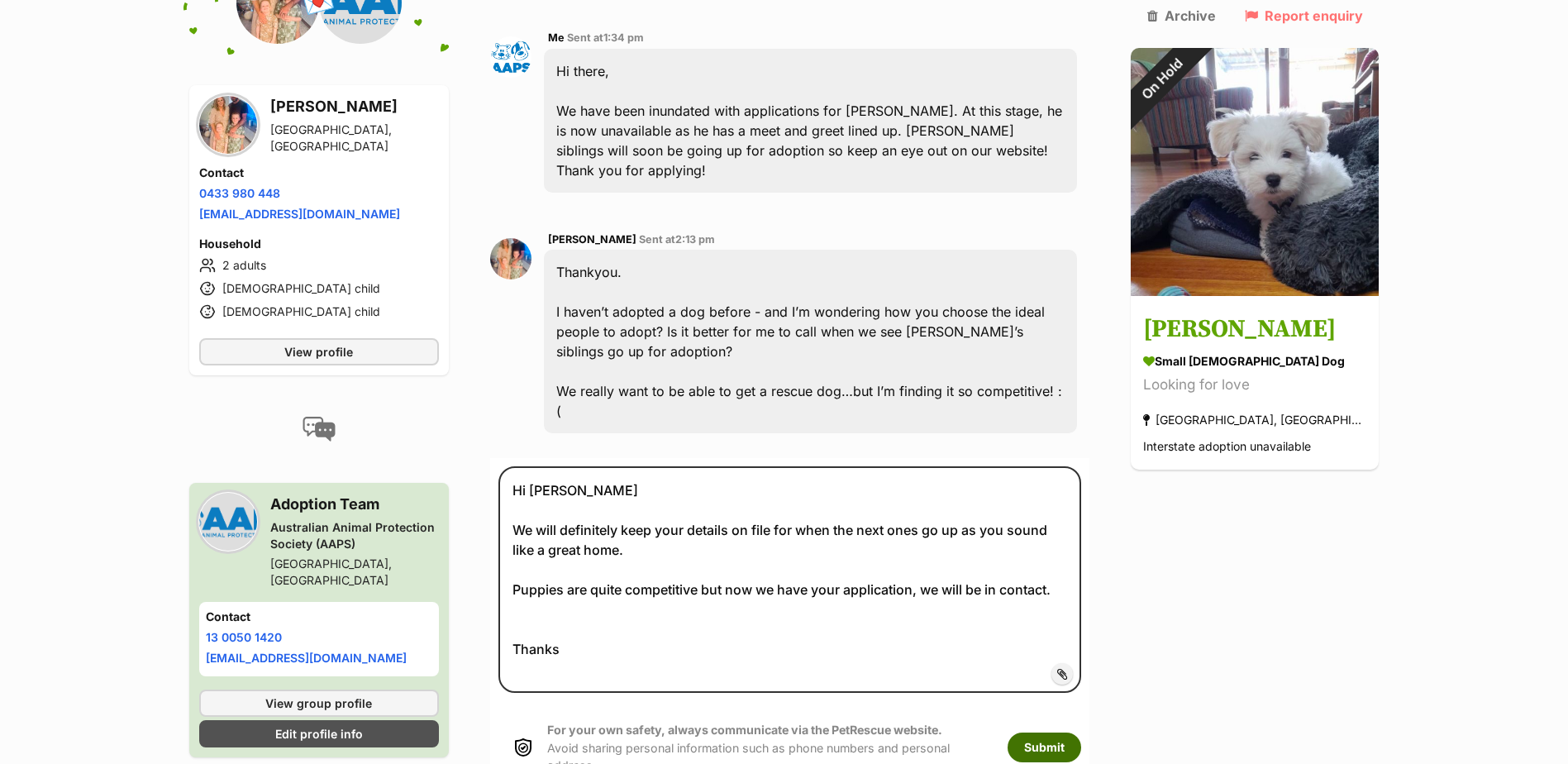
click at [1081, 732] on button "Submit" at bounding box center [1044, 747] width 74 height 30
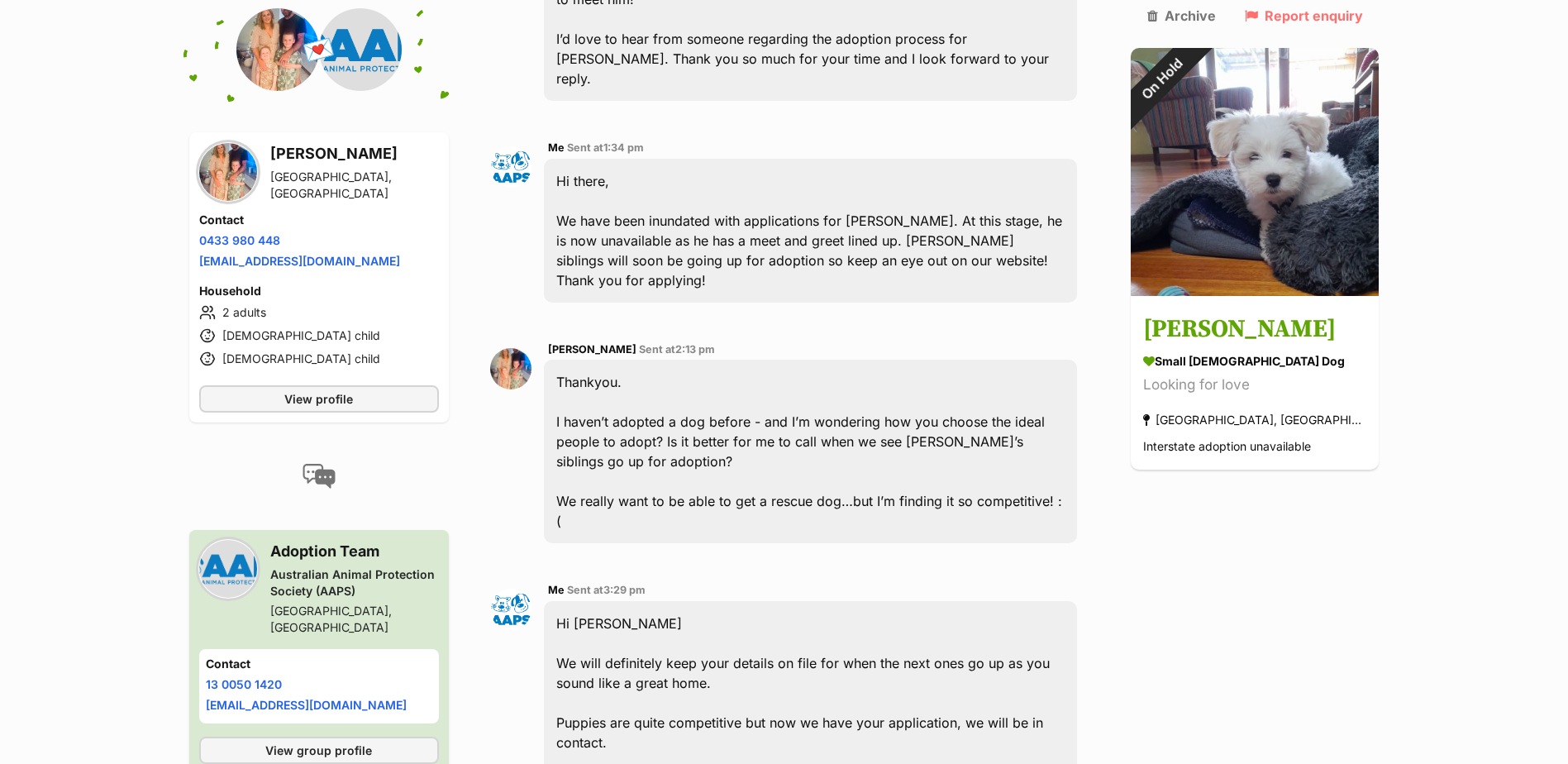
scroll to position [822, 0]
